Goal: Task Accomplishment & Management: Use online tool/utility

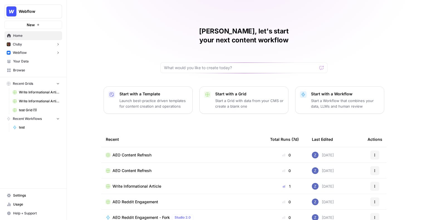
click at [43, 94] on span "Write Informational Article" at bounding box center [39, 92] width 41 height 5
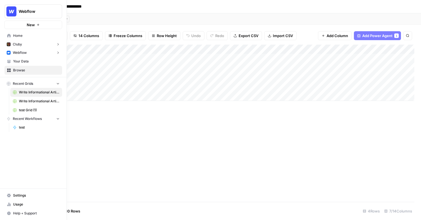
click at [31, 60] on span "Your Data" at bounding box center [36, 61] width 46 height 5
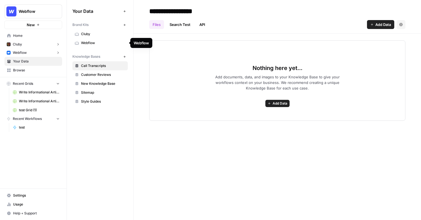
click at [111, 42] on span "Webflow" at bounding box center [103, 42] width 44 height 5
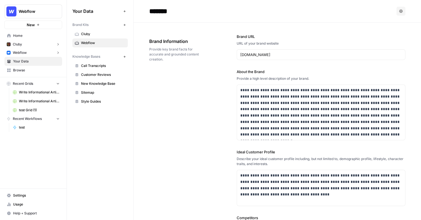
click at [48, 92] on span "Write Informational Article" at bounding box center [39, 92] width 41 height 5
